Goal: Task Accomplishment & Management: Manage account settings

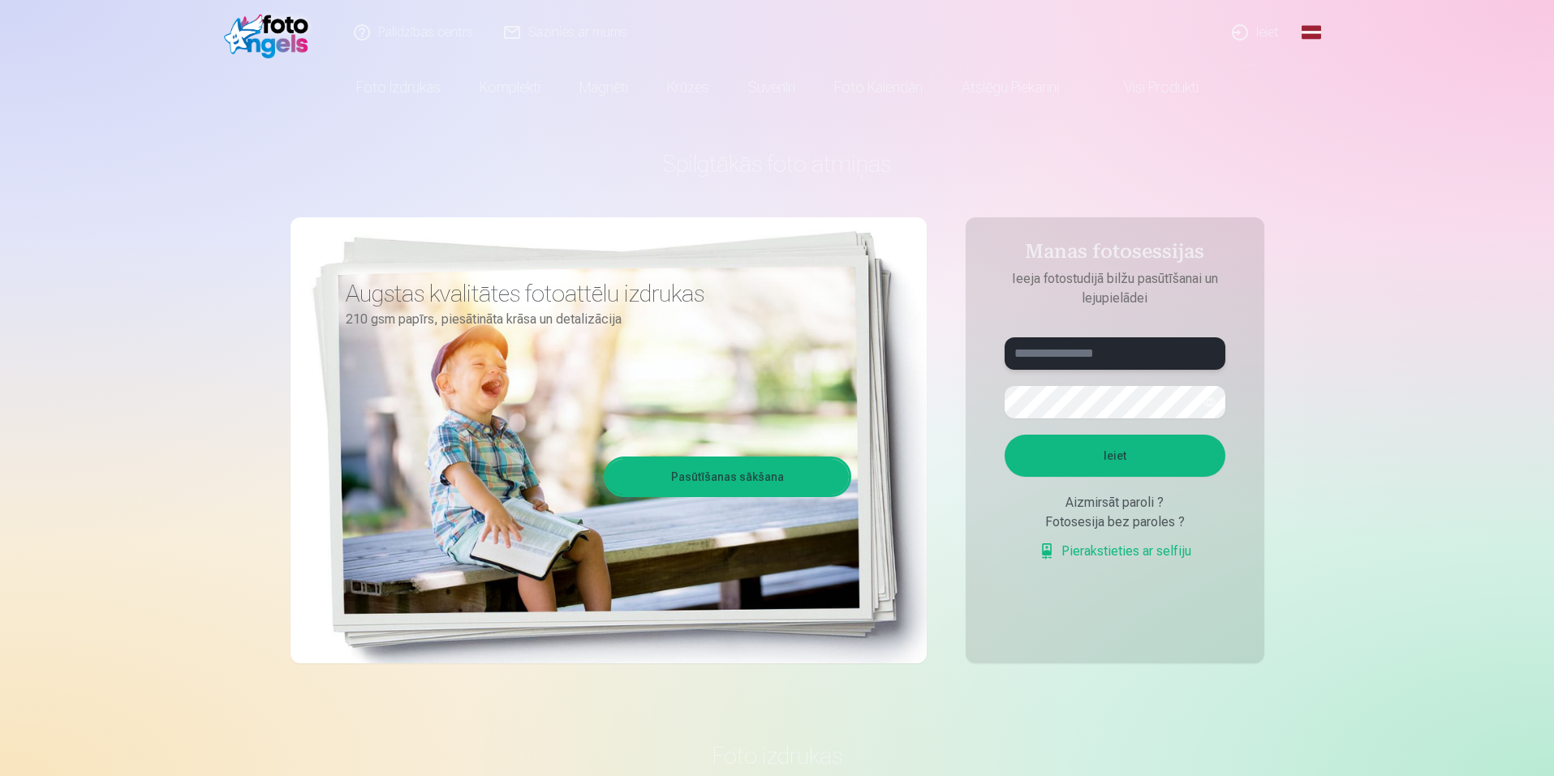
click at [1092, 359] on input "text" at bounding box center [1114, 353] width 221 height 32
type input "**********"
click at [1172, 453] on button "Ieiet" at bounding box center [1114, 456] width 221 height 42
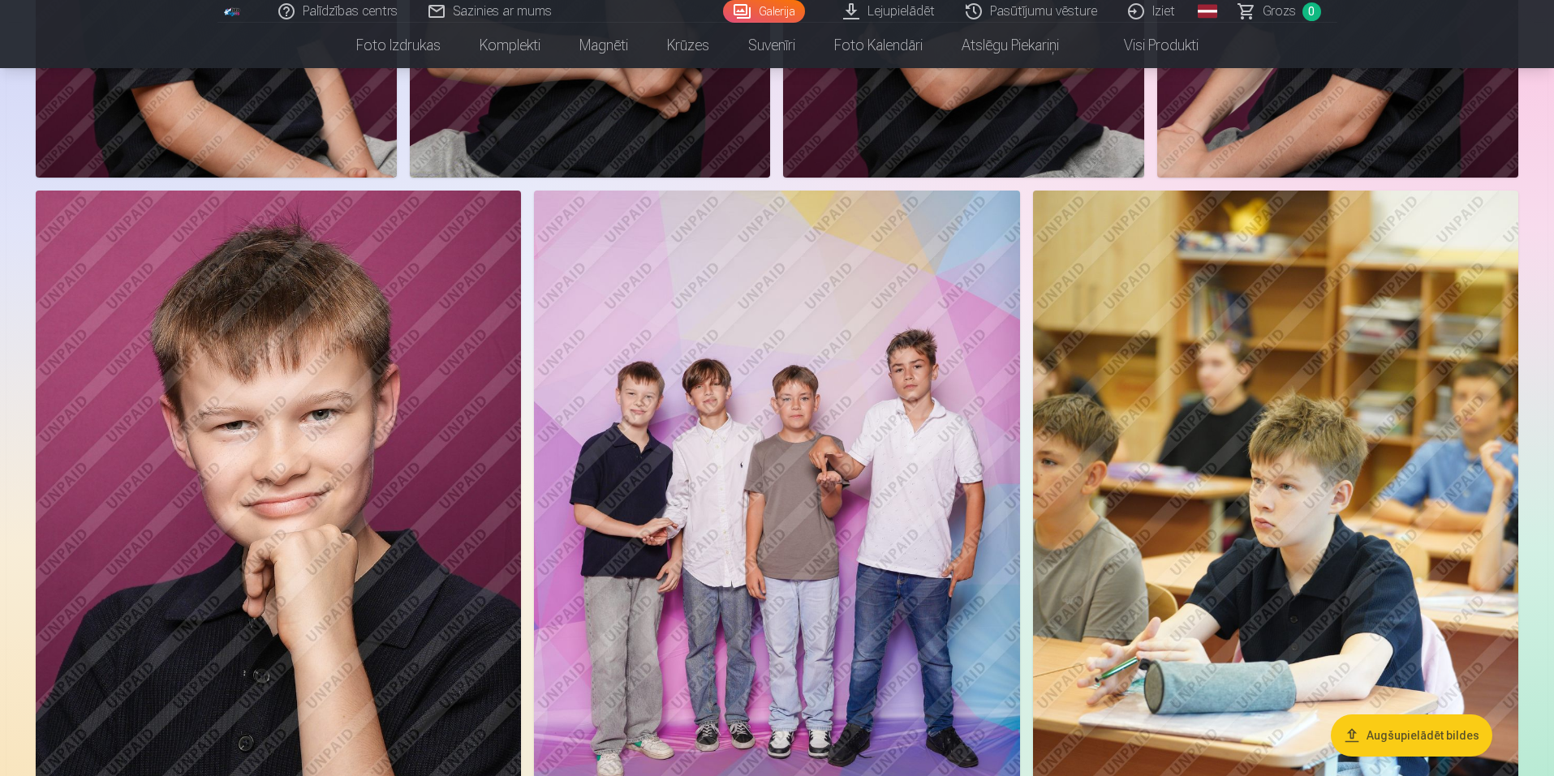
scroll to position [6896, 0]
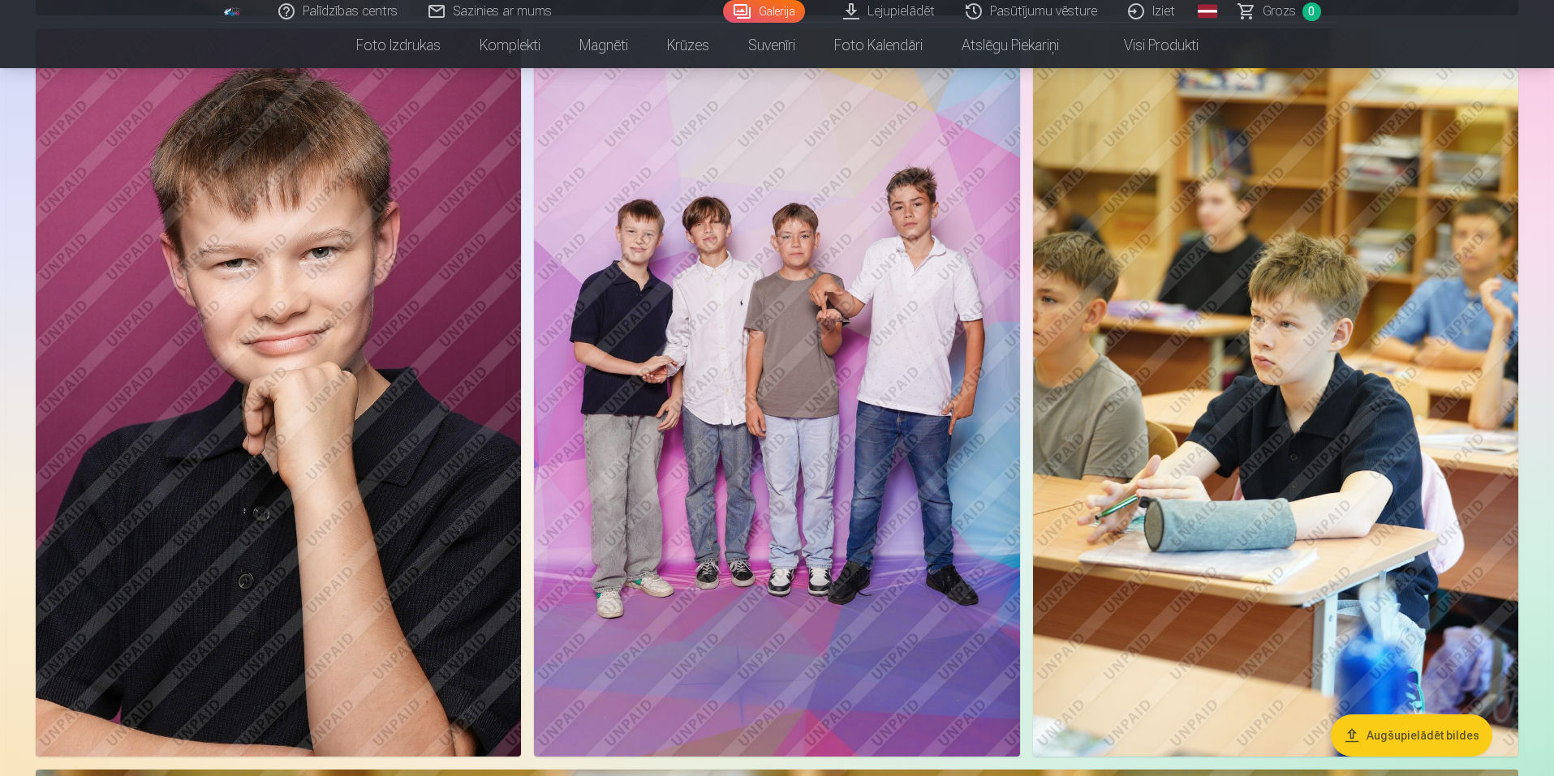
click at [1269, 607] on img at bounding box center [1275, 392] width 485 height 728
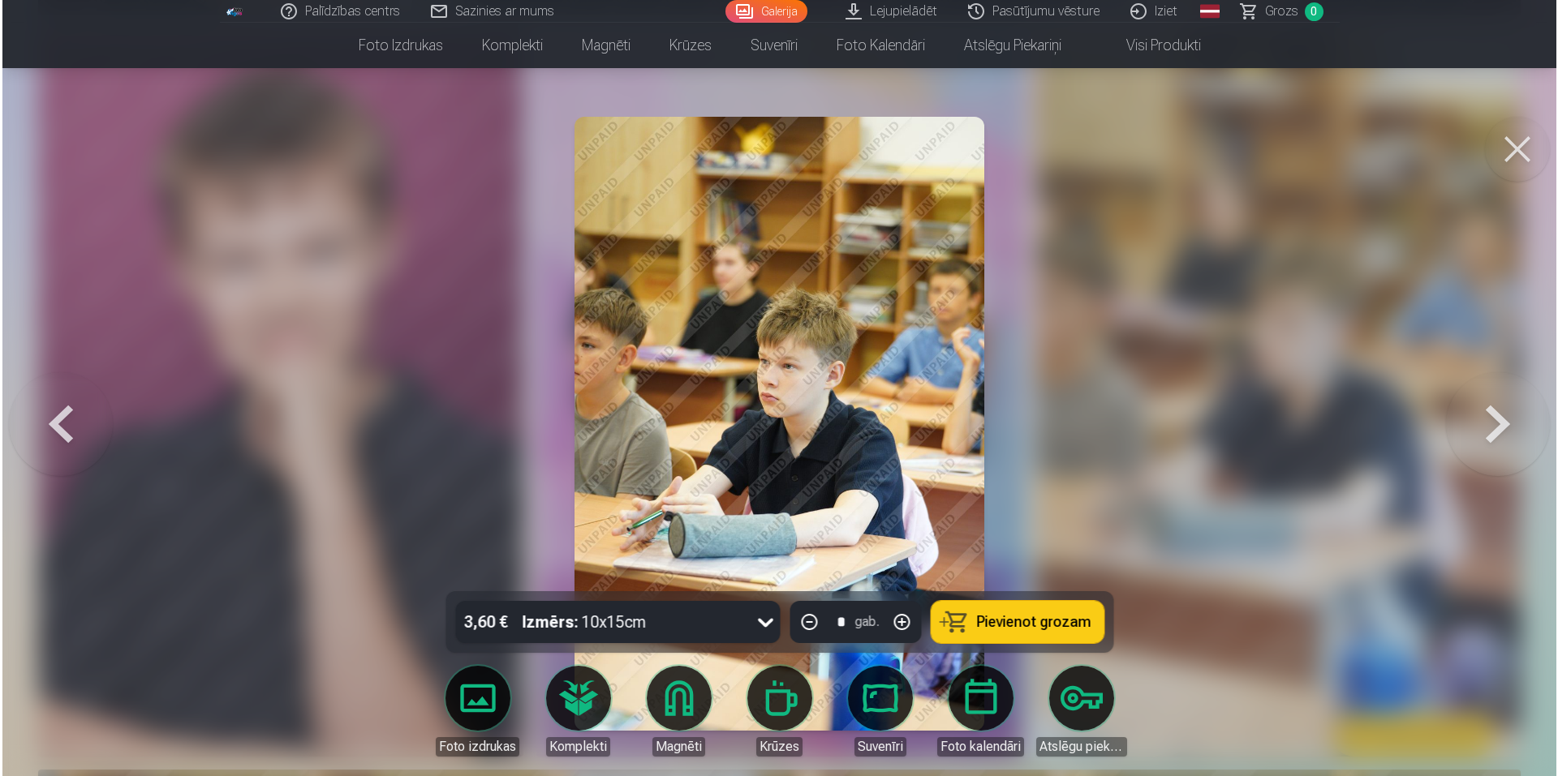
scroll to position [6913, 0]
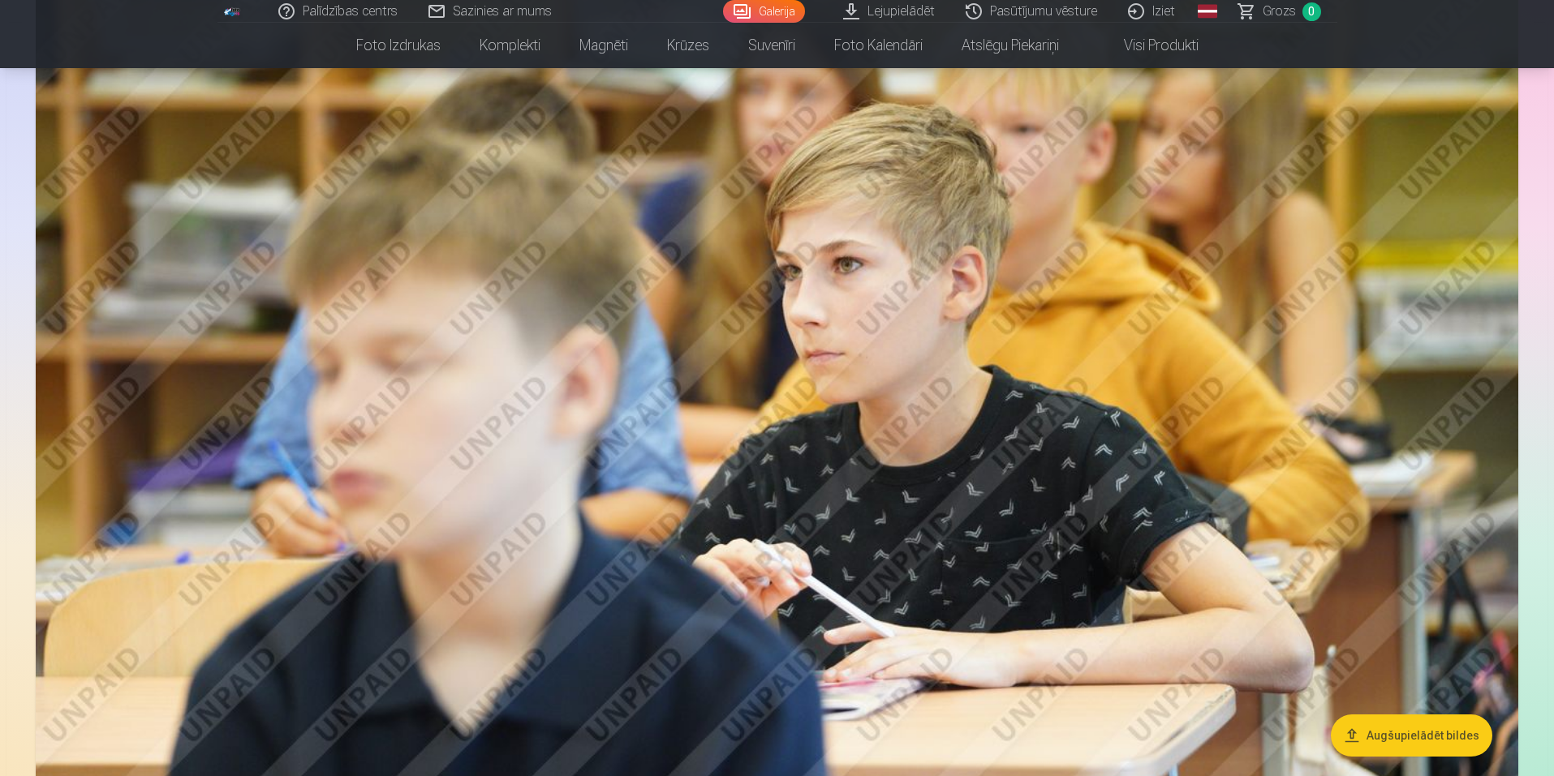
scroll to position [7869, 0]
